Goal: Find specific page/section: Find specific page/section

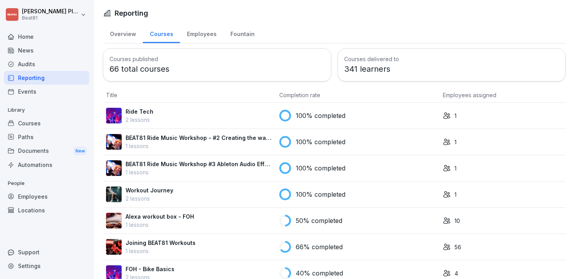
click at [224, 32] on div "Fountain" at bounding box center [243, 33] width 38 height 20
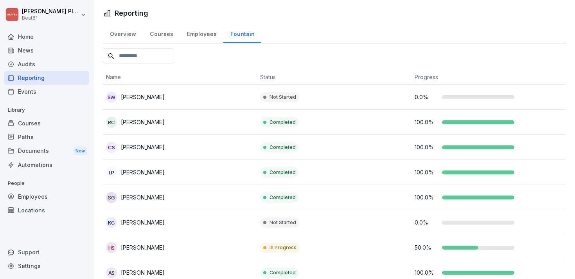
click at [34, 123] on div "Courses" at bounding box center [46, 123] width 85 height 14
